Goal: Find specific page/section

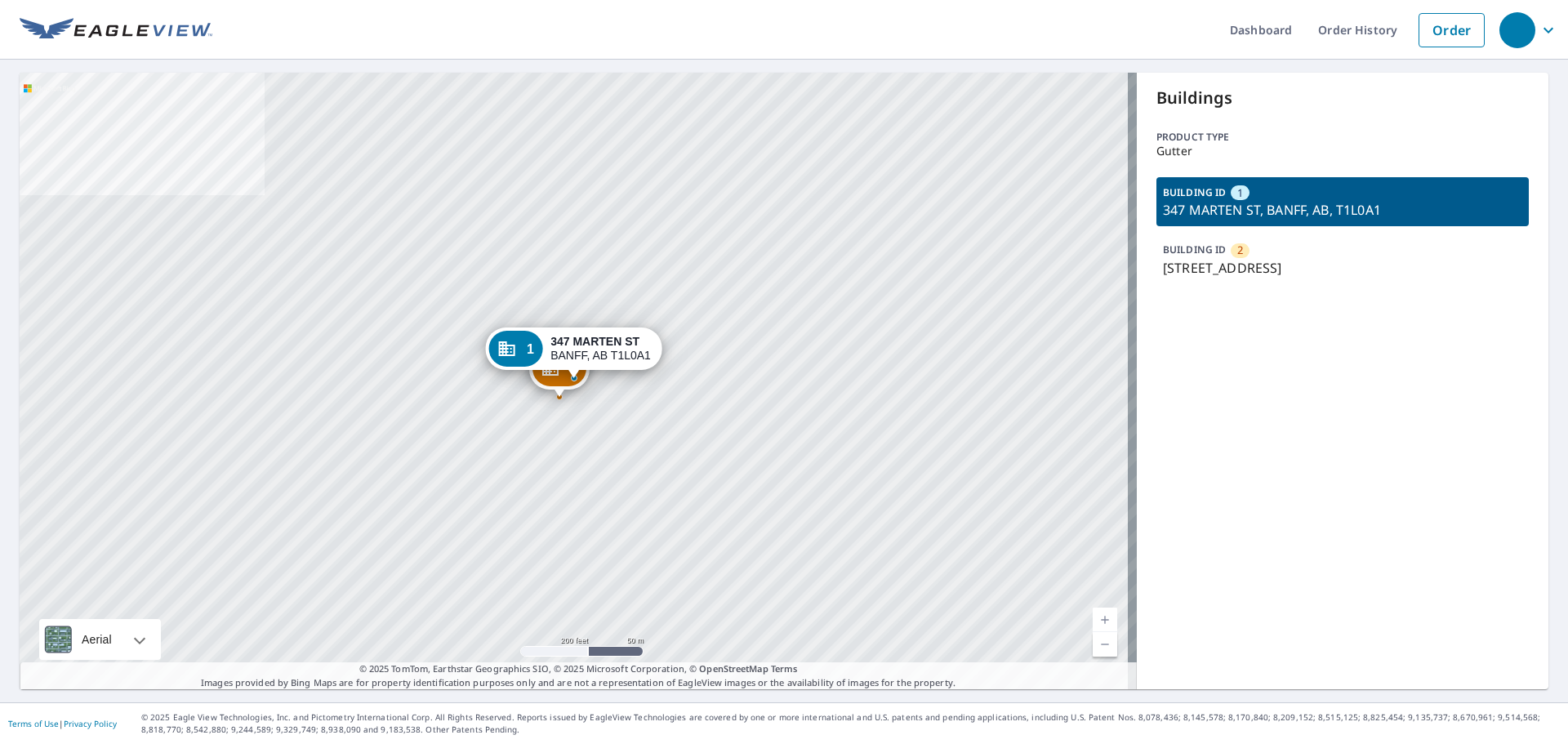
click at [1288, 270] on p "[STREET_ADDRESS]" at bounding box center [1342, 268] width 359 height 20
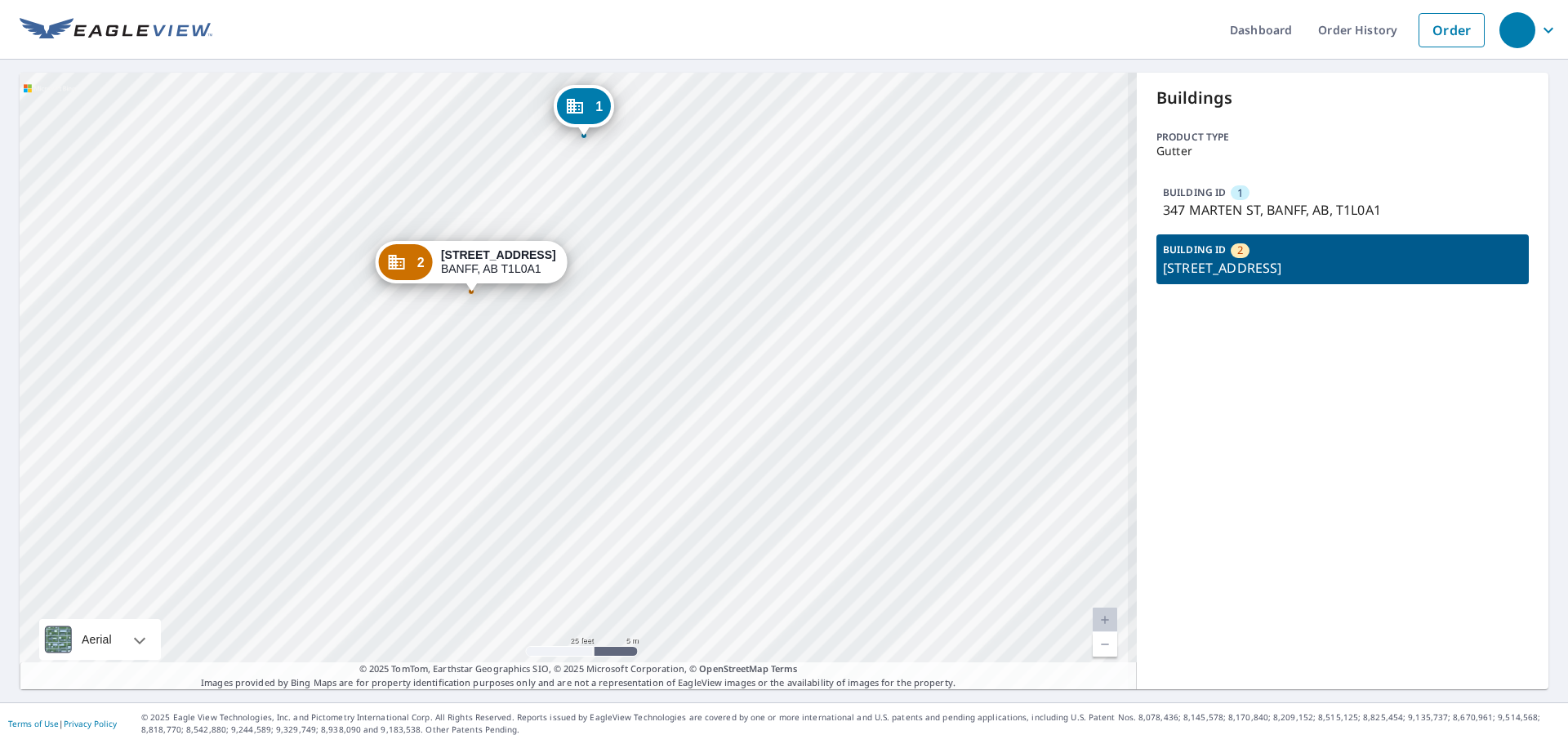
drag, startPoint x: 517, startPoint y: 330, endPoint x: 553, endPoint y: 411, distance: 88.6
click at [553, 411] on div "1 347 MARTEN ST BANFF, AB T1L0A1 2 345 MARTEN ST BANFF, AB T1L0A1" at bounding box center [578, 381] width 1117 height 616
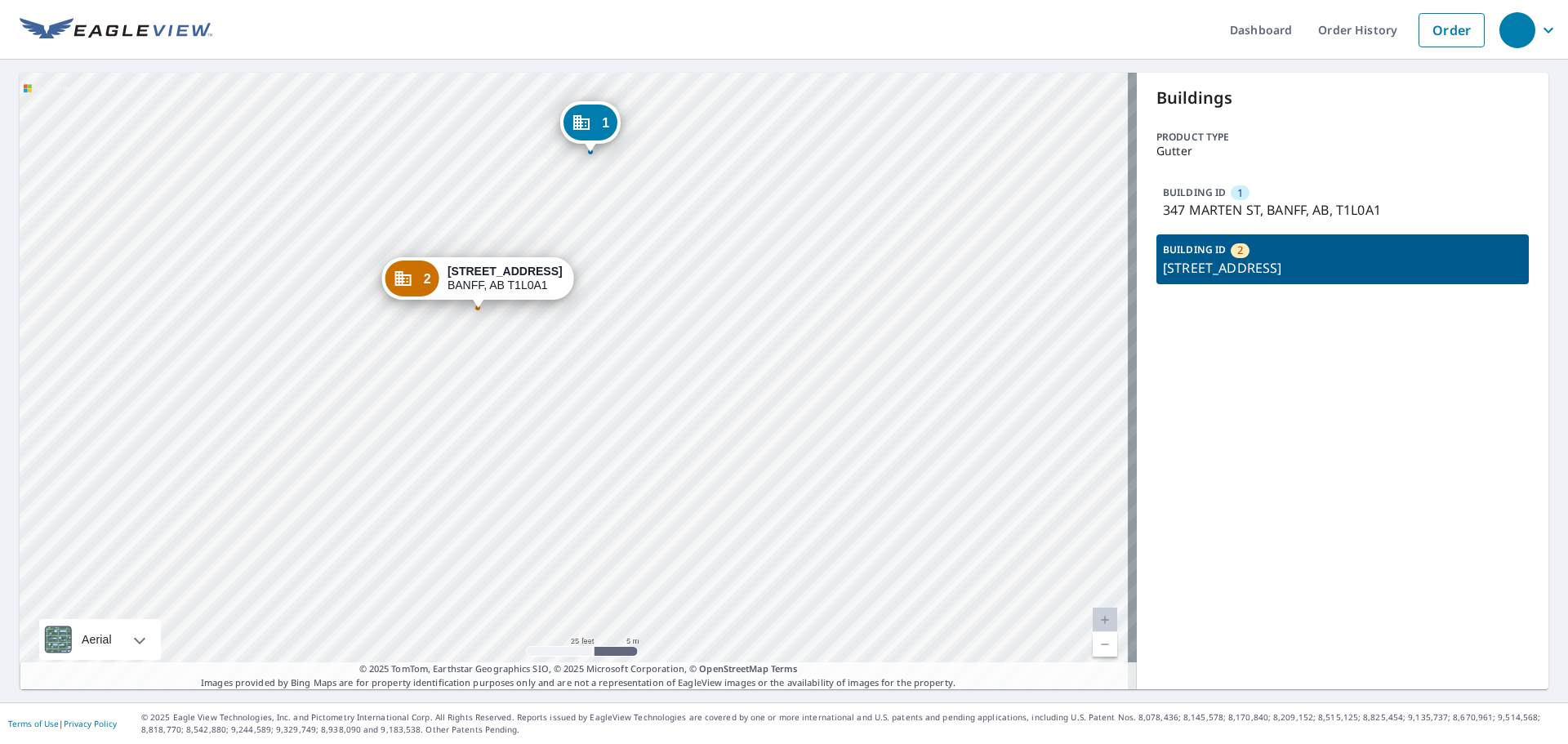
click at [1228, 207] on p "347 MARTEN ST, BANFF, AB, T1L0A1" at bounding box center [1342, 209] width 359 height 20
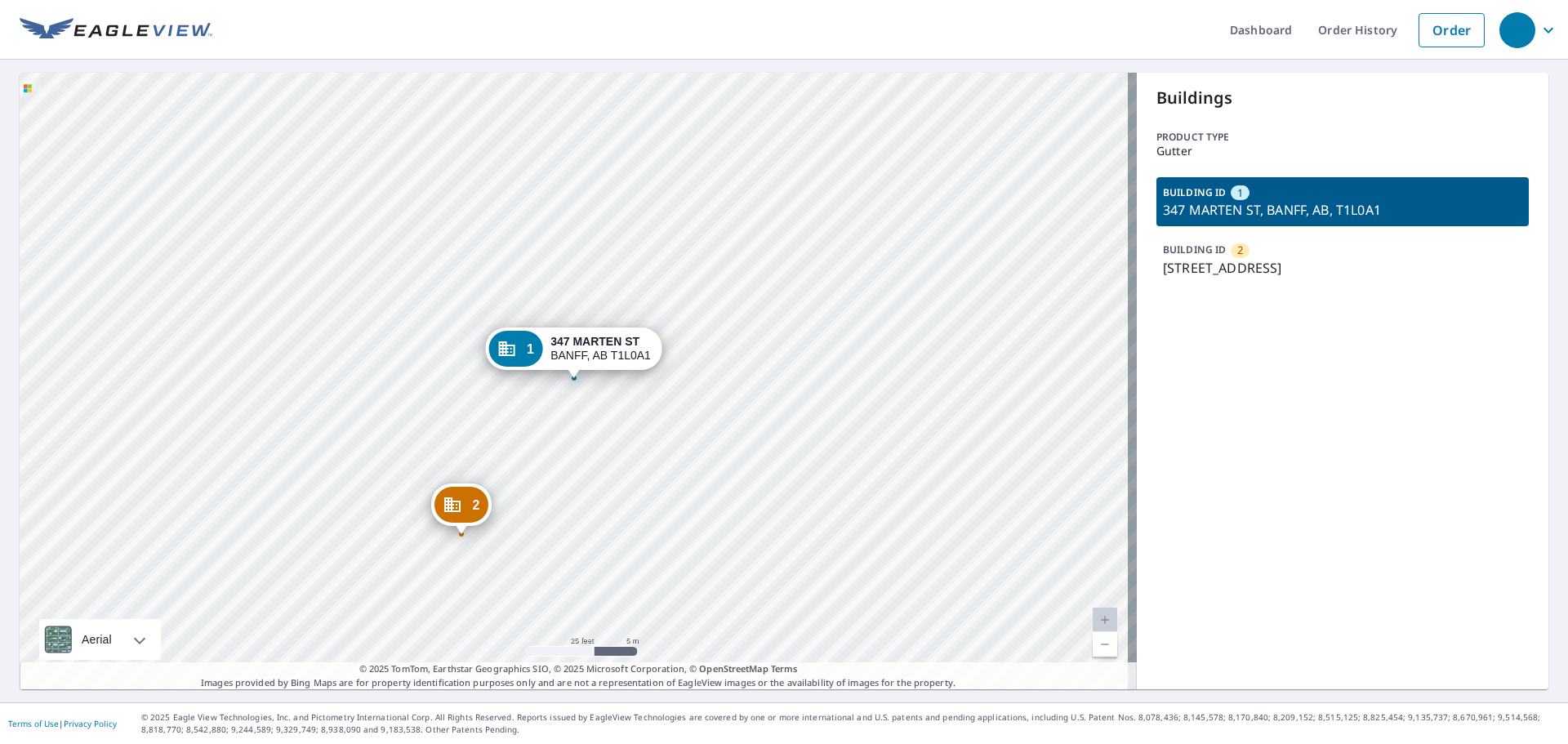
click at [1412, 525] on div "Buildings Product type Gutter BUILDING ID [STREET_ADDRESS][GEOGRAPHIC_DATA] ID …" at bounding box center [1343, 381] width 411 height 616
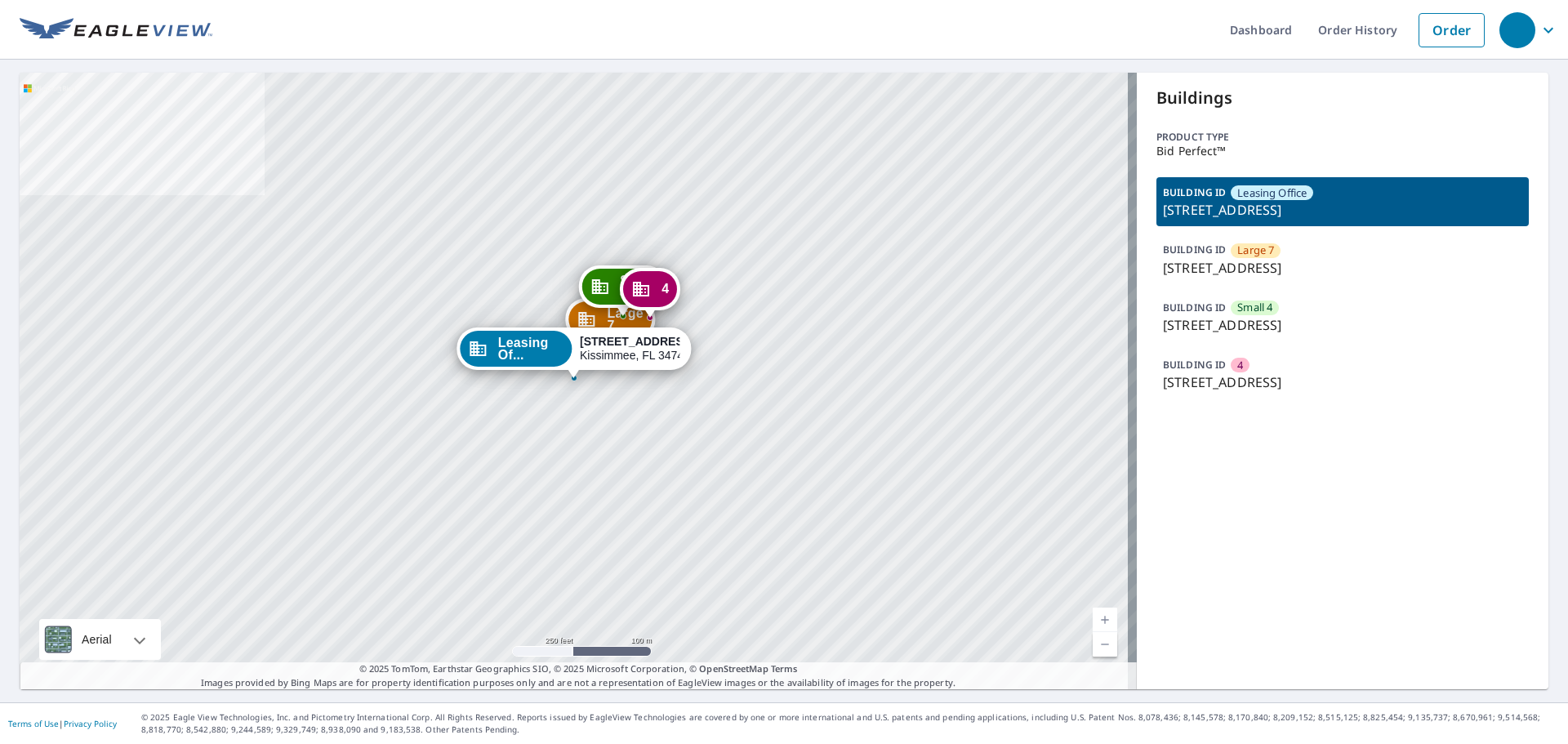
click at [1255, 380] on p "249 Saint Cloud Village Ct, Kissimmee, FL, 34744" at bounding box center [1342, 382] width 359 height 20
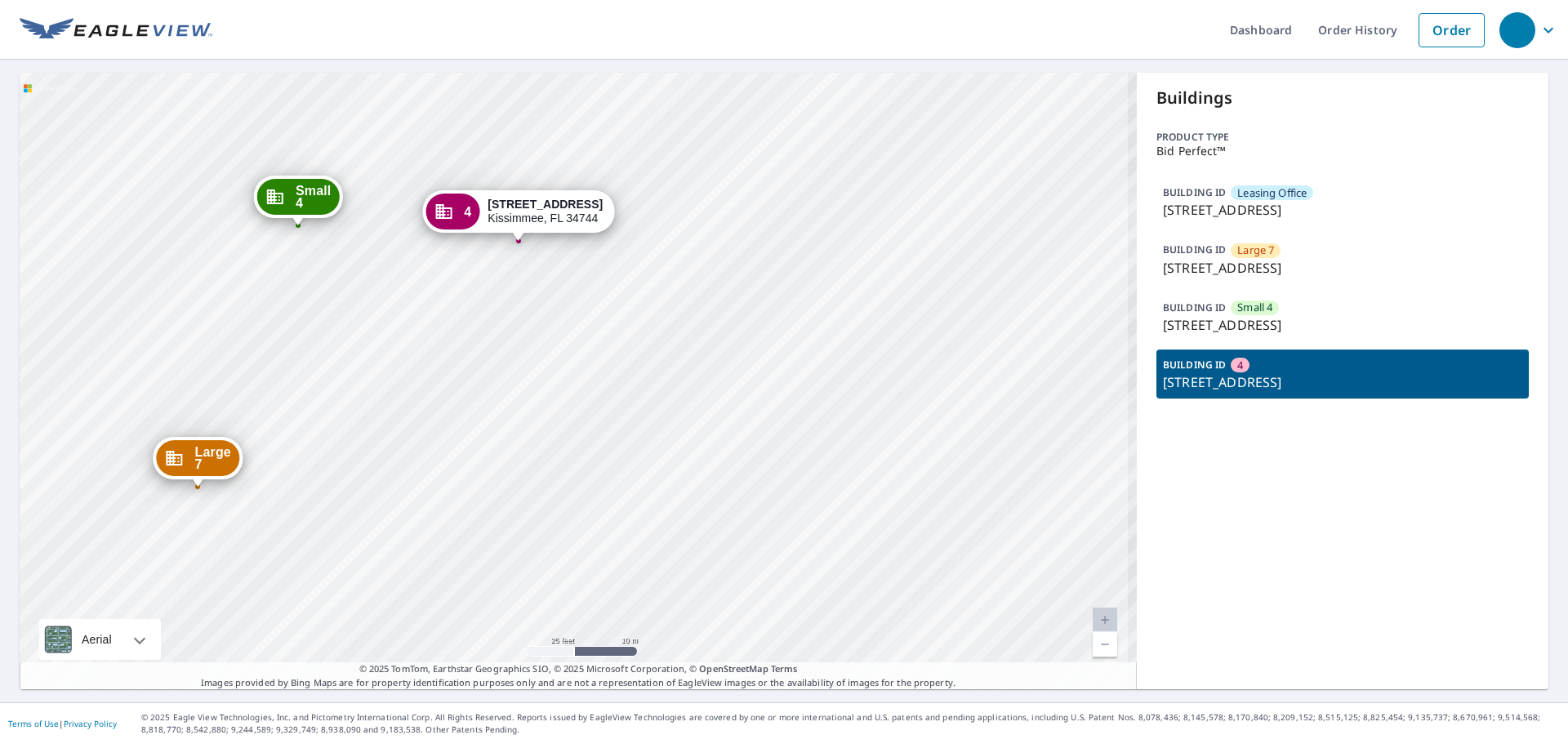
drag, startPoint x: 552, startPoint y: 356, endPoint x: 607, endPoint y: 548, distance: 199.7
click at [607, 548] on div "Leasing Of... 201 Saint Cloud Village Ct Kissimmee, FL 34744 Large 7 207 Saint …" at bounding box center [578, 381] width 1117 height 616
click at [1310, 210] on p "201 Saint Cloud Village Ct, Kissimmee, FL, 34744" at bounding box center [1342, 209] width 359 height 20
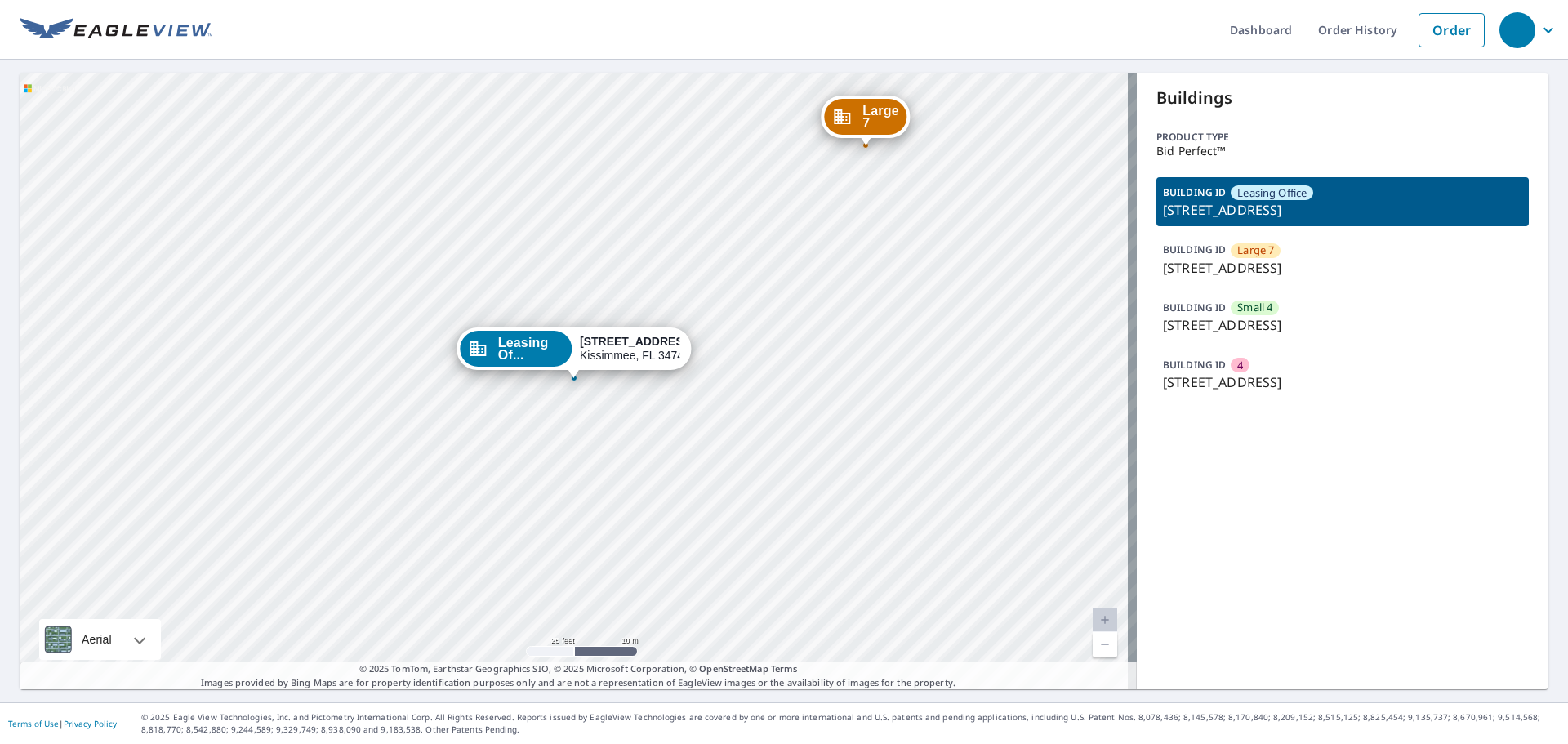
click at [1295, 600] on div "Buildings Product type Bid Perfect™ BUILDING ID Leasing Office 201 Saint Cloud …" at bounding box center [1343, 381] width 411 height 616
